Goal: Transaction & Acquisition: Download file/media

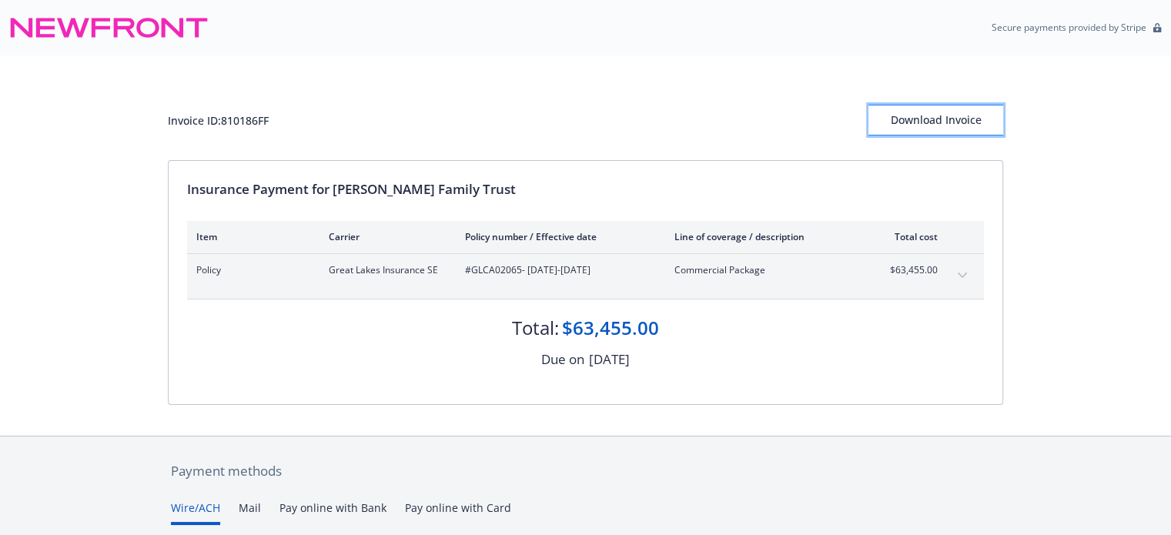
click at [924, 115] on div "Download Invoice" at bounding box center [935, 119] width 135 height 29
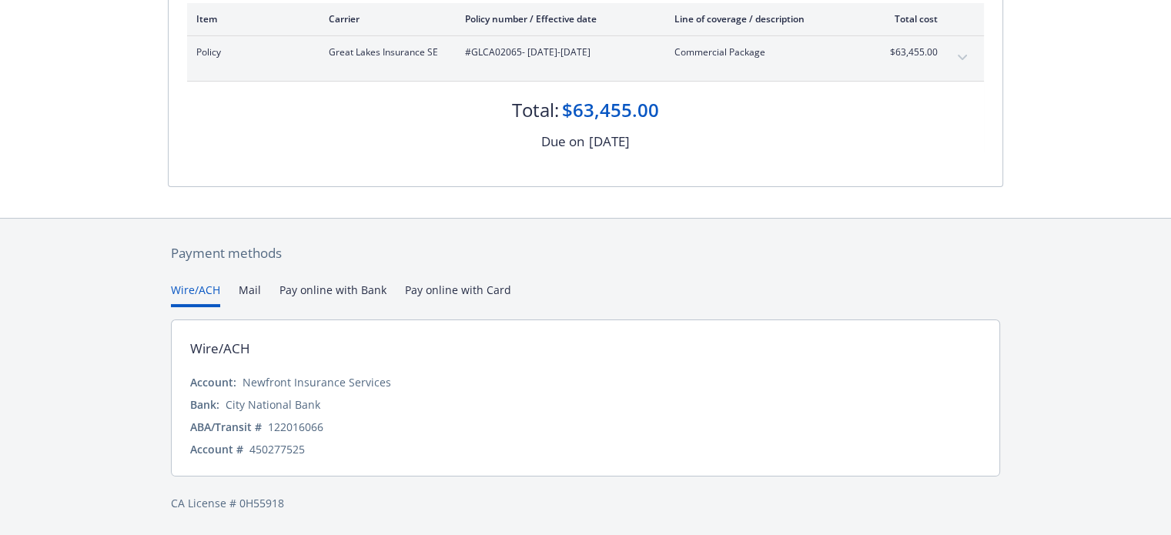
scroll to position [64, 0]
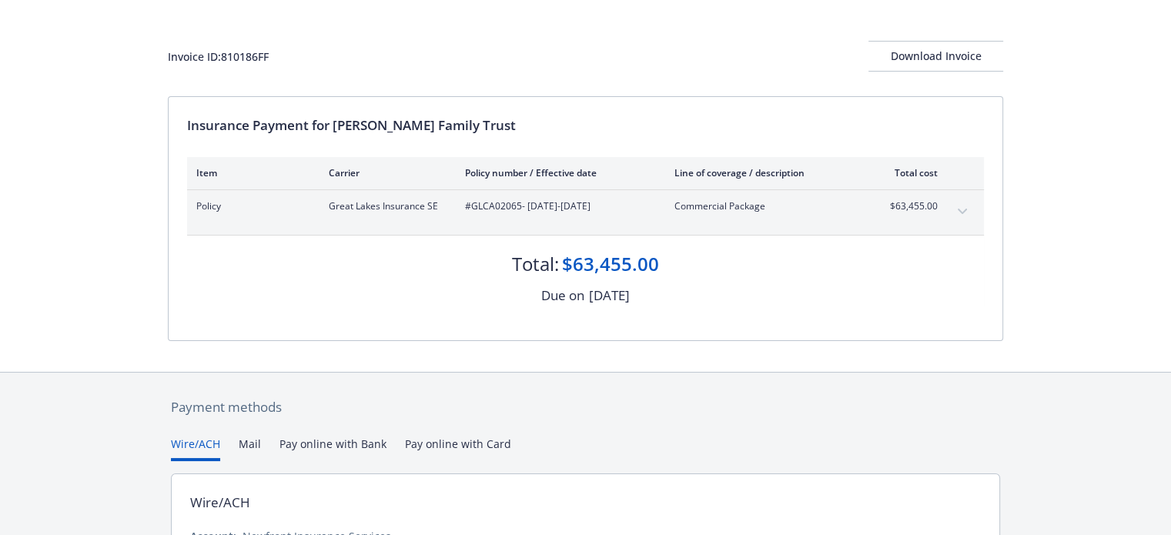
click at [968, 206] on button "expand content" at bounding box center [962, 211] width 25 height 25
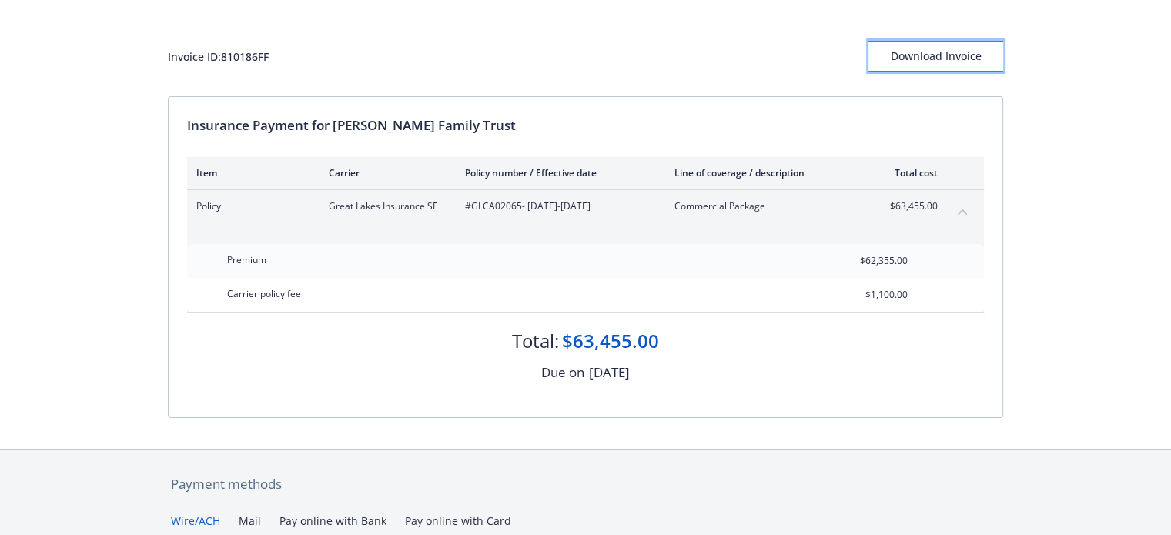
click at [921, 59] on div "Download Invoice" at bounding box center [935, 56] width 135 height 29
